Goal: Task Accomplishment & Management: Manage account settings

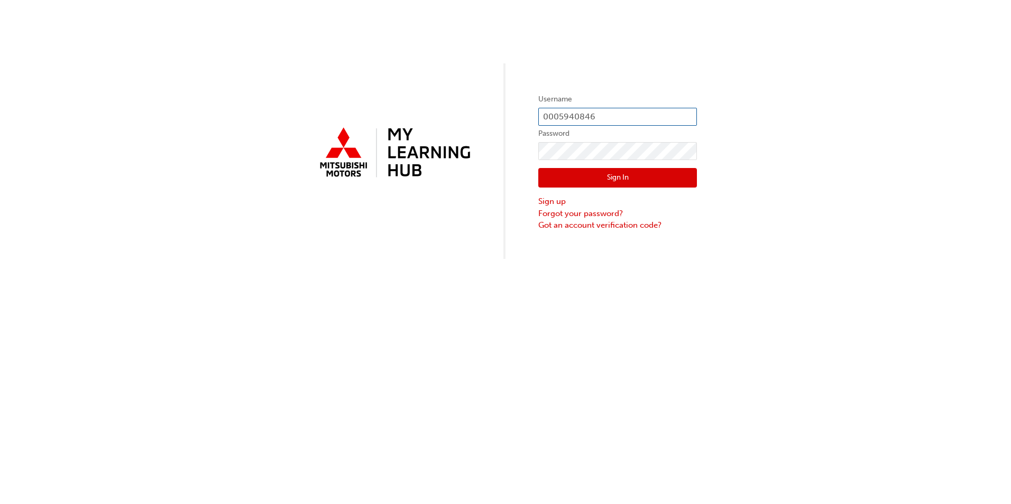
drag, startPoint x: 606, startPoint y: 116, endPoint x: 542, endPoint y: 117, distance: 64.0
click at [542, 117] on input "0005940846" at bounding box center [617, 117] width 159 height 18
type input "0000039007"
click at [522, 402] on div "Username 0000039007 Password Sign In Sign up Forgot your password? Got an accou…" at bounding box center [505, 252] width 1011 height 504
click at [607, 180] on button "Sign In" at bounding box center [617, 178] width 159 height 20
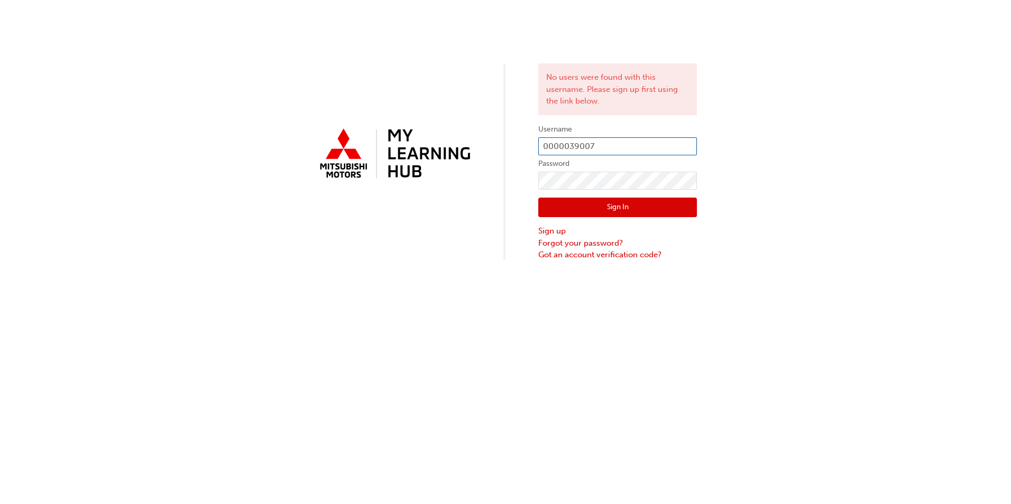
click at [593, 145] on input "0000039007" at bounding box center [617, 146] width 159 height 18
type input "0005993386"
click at [611, 207] on button "Sign In" at bounding box center [617, 208] width 159 height 20
click at [540, 333] on div "No users were found with this username. Please sign up first using the link bel…" at bounding box center [505, 252] width 1011 height 504
click at [622, 208] on button "Sign In" at bounding box center [617, 208] width 159 height 20
